Goal: Find specific page/section: Find specific page/section

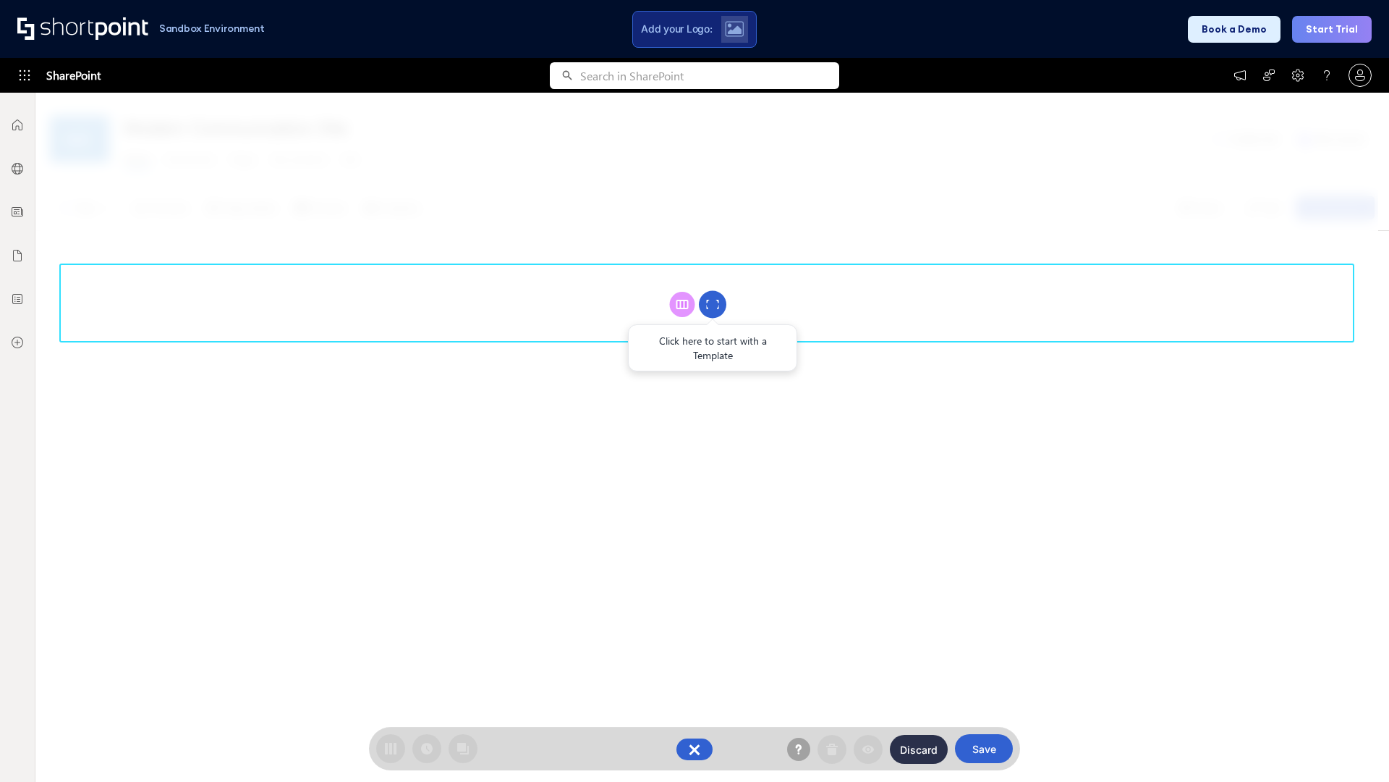
click at [713, 304] on circle at bounding box center [712, 304] width 27 height 27
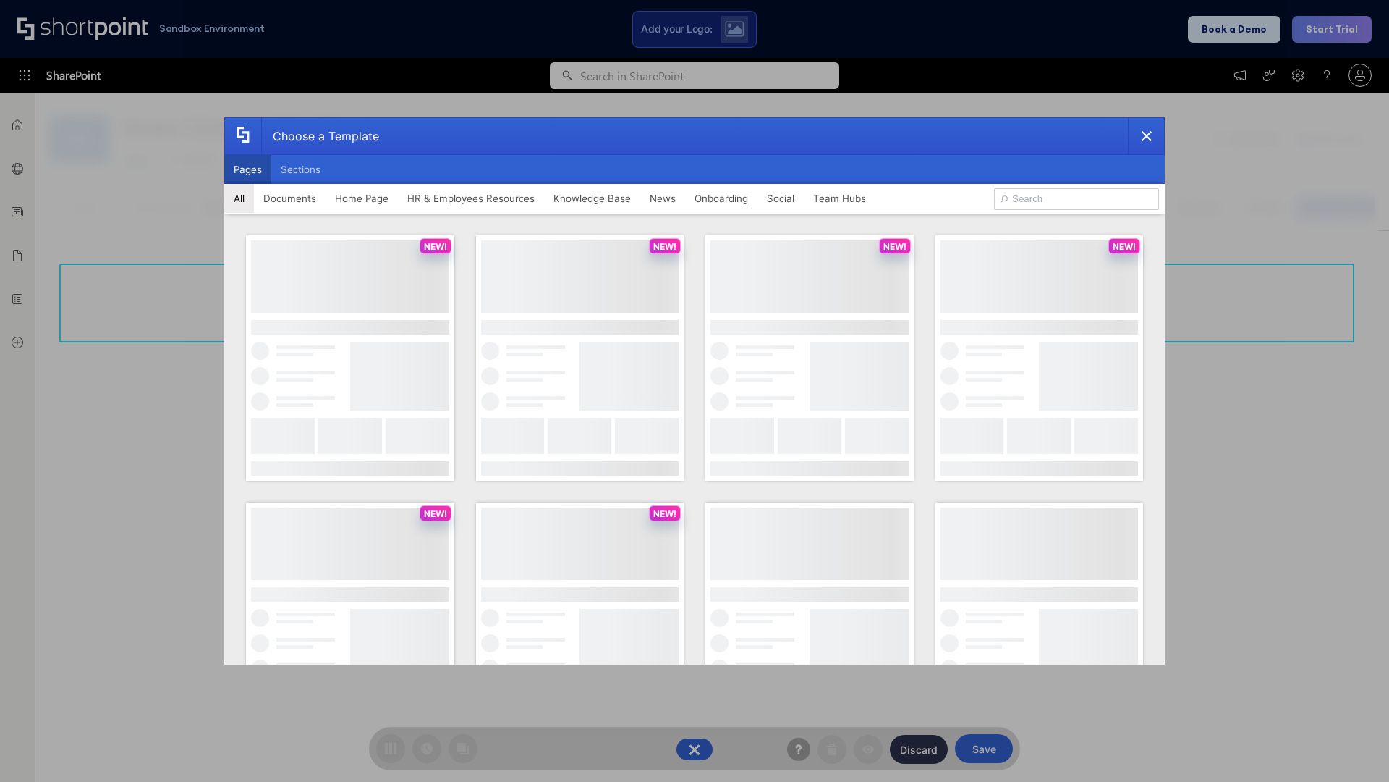
click at [247, 169] on button "Pages" at bounding box center [247, 169] width 47 height 29
type input "Team Hub 3"
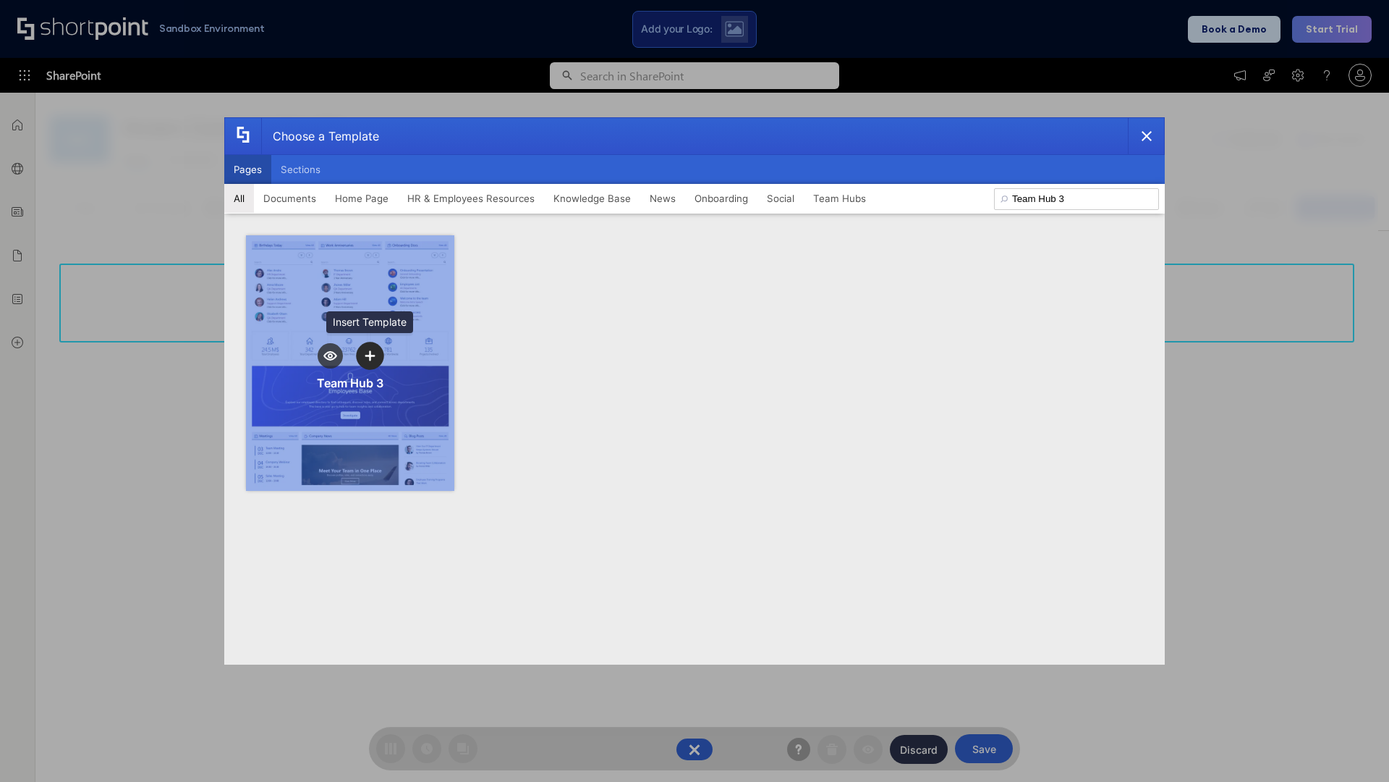
click at [370, 355] on icon "template selector" at bounding box center [370, 355] width 10 height 10
